Goal: Find specific page/section: Find specific page/section

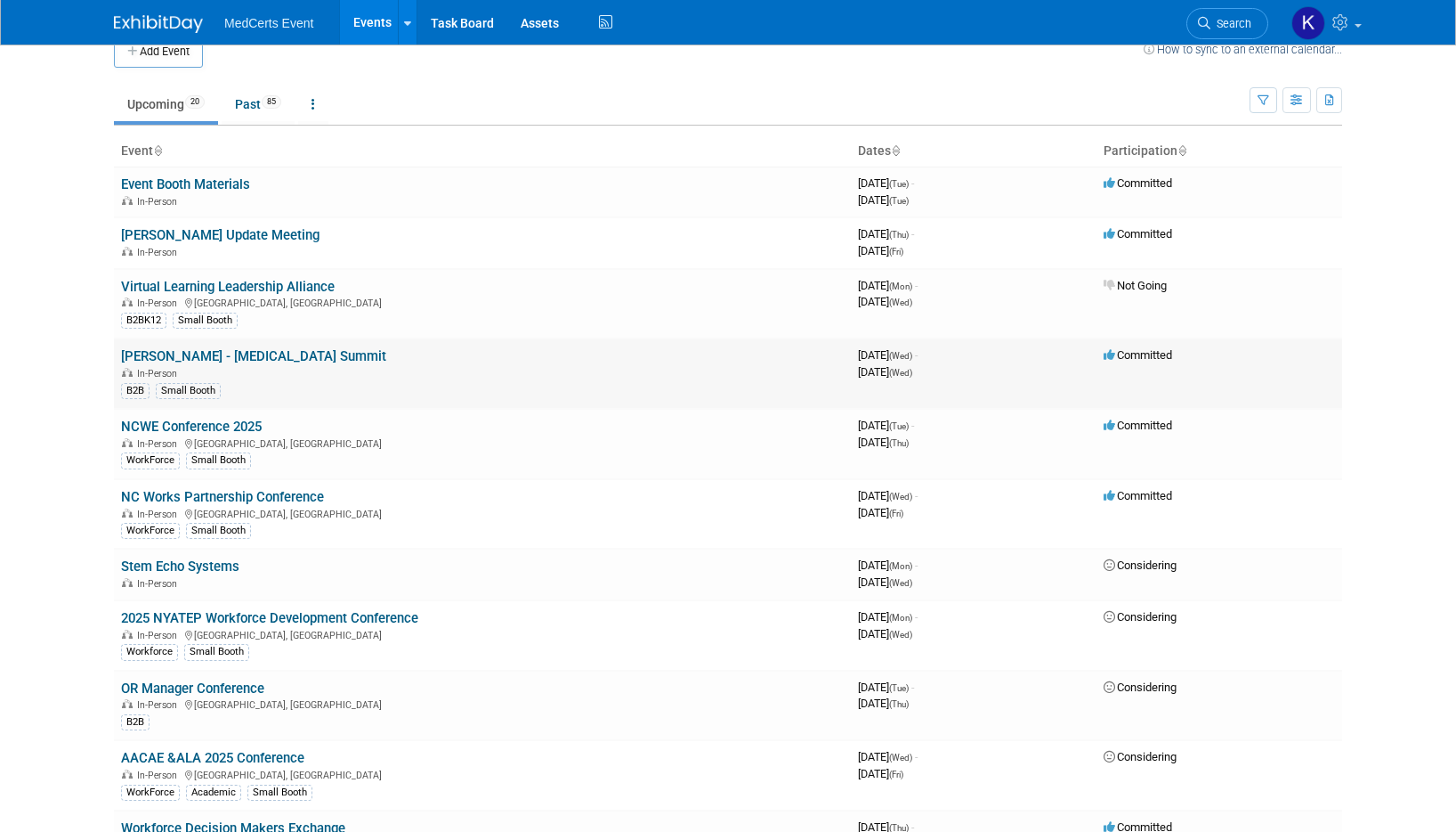
scroll to position [29, 0]
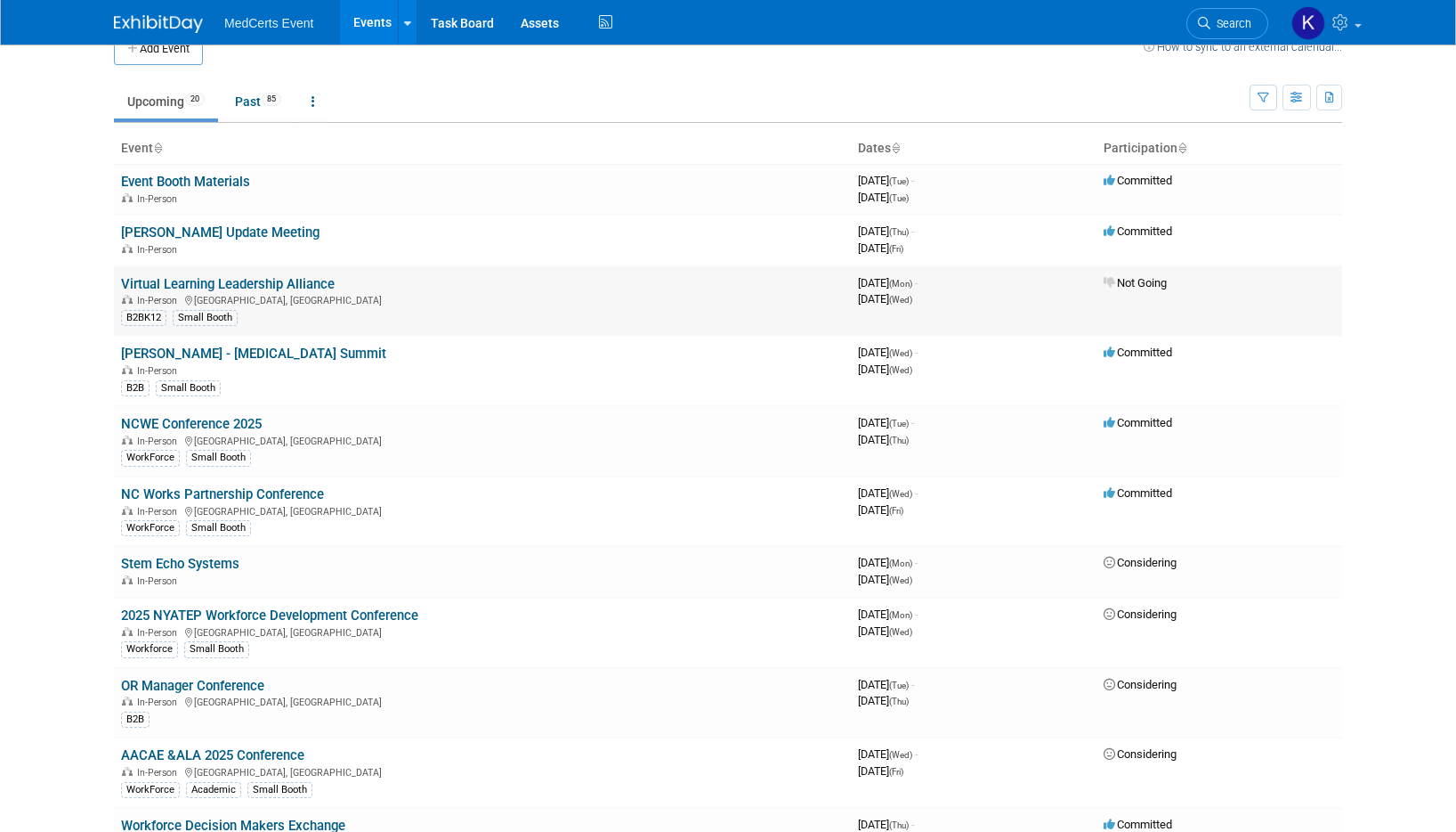
click at [269, 283] on link "Virtual Learning Leadership Alliance" at bounding box center [228, 283] width 214 height 17
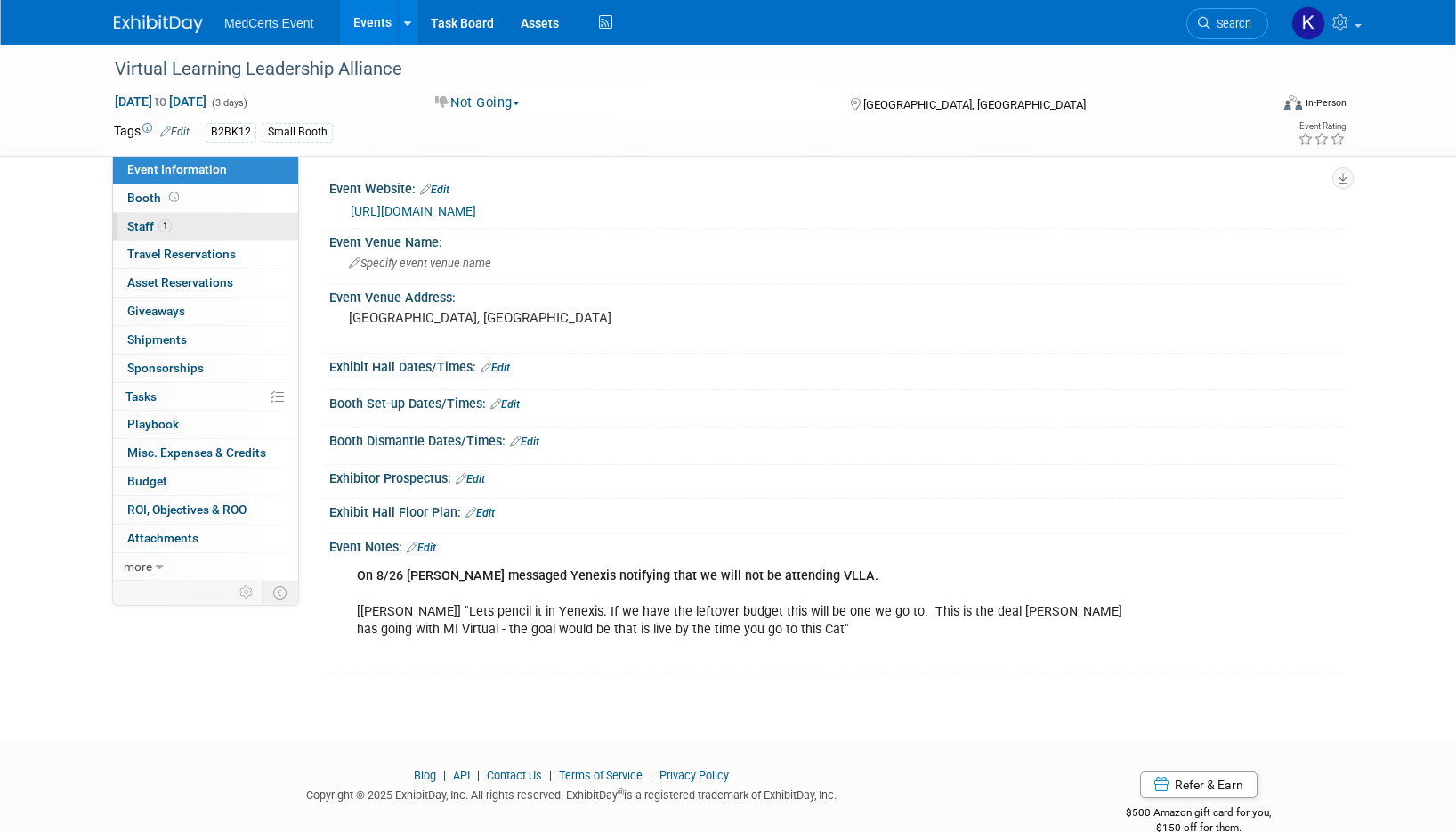
click at [143, 224] on span "Staff 1" at bounding box center [149, 226] width 45 height 15
